Goal: Information Seeking & Learning: Learn about a topic

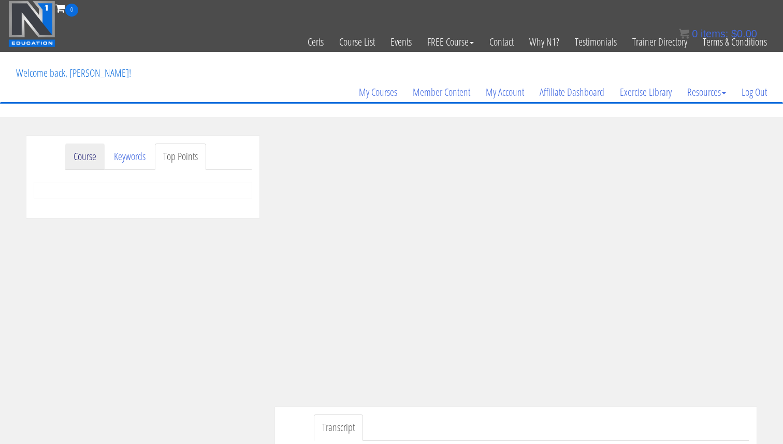
click at [88, 157] on link "Course" at bounding box center [84, 156] width 39 height 26
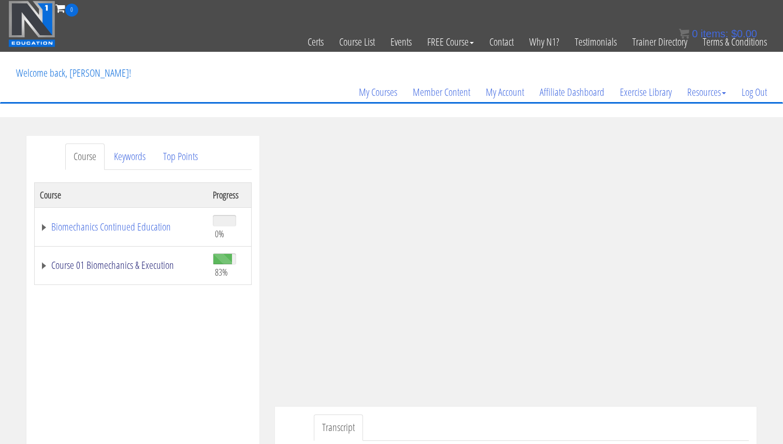
click at [162, 261] on link "Course 01 Biomechanics & Execution" at bounding box center [121, 265] width 163 height 10
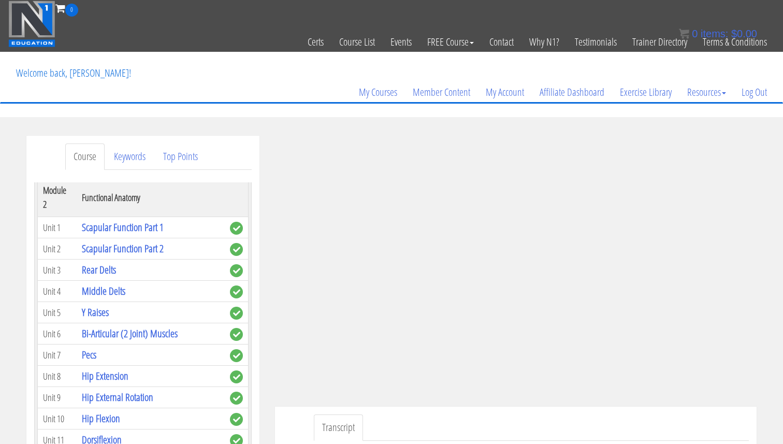
scroll to position [328, 0]
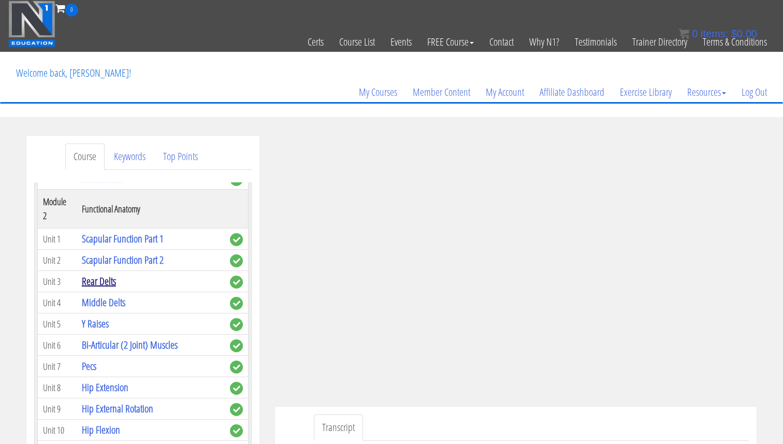
click at [106, 274] on link "Rear Delts" at bounding box center [99, 281] width 34 height 14
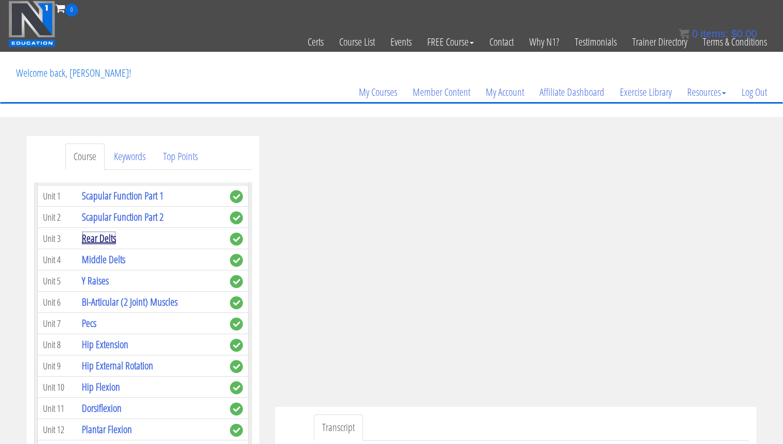
scroll to position [364, 0]
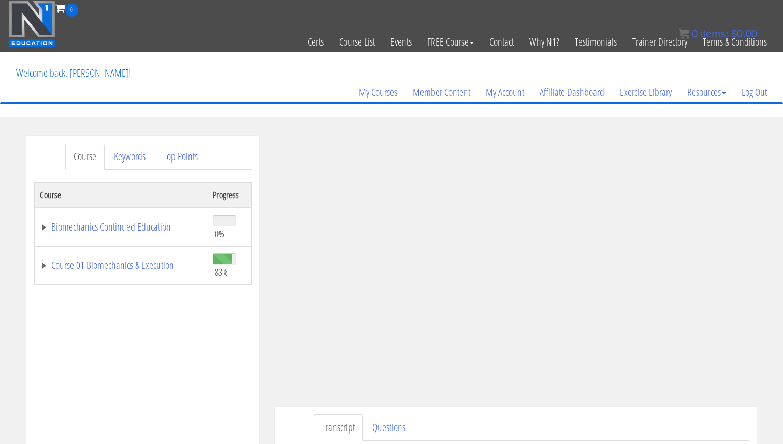
click at [652, 430] on ul "Transcript Questions" at bounding box center [531, 427] width 435 height 26
click at [140, 260] on link "Course 01 Biomechanics & Execution" at bounding box center [121, 265] width 163 height 10
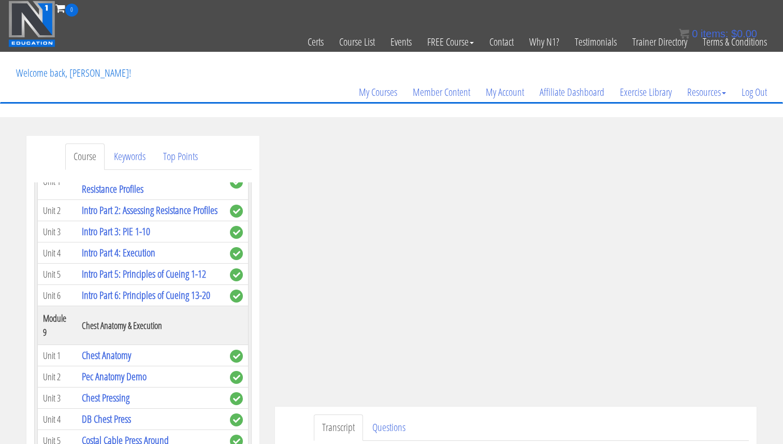
scroll to position [1643, 0]
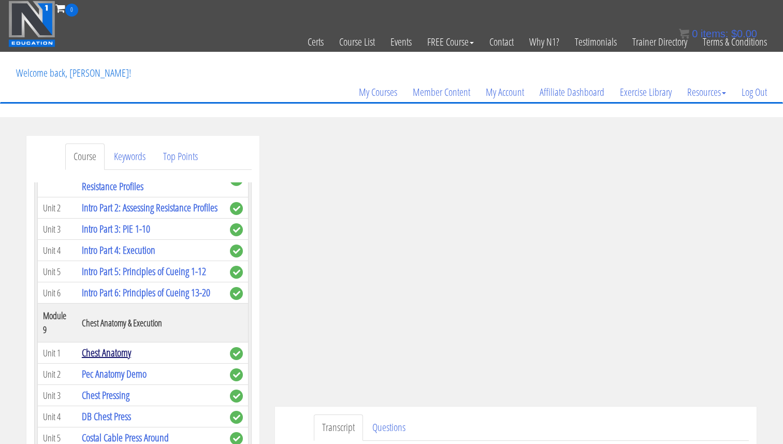
click at [125, 345] on link "Chest Anatomy" at bounding box center [106, 352] width 49 height 14
